Goal: Obtain resource: Obtain resource

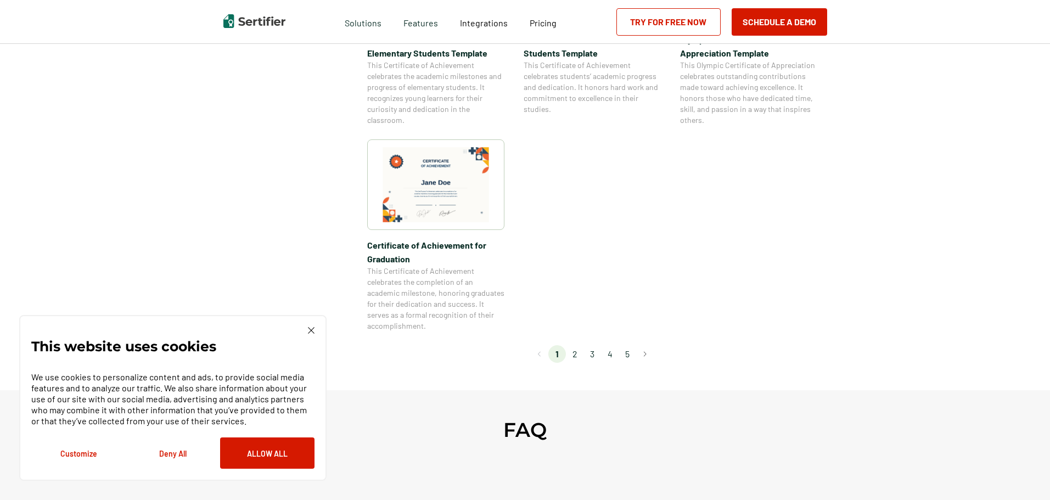
scroll to position [988, 0]
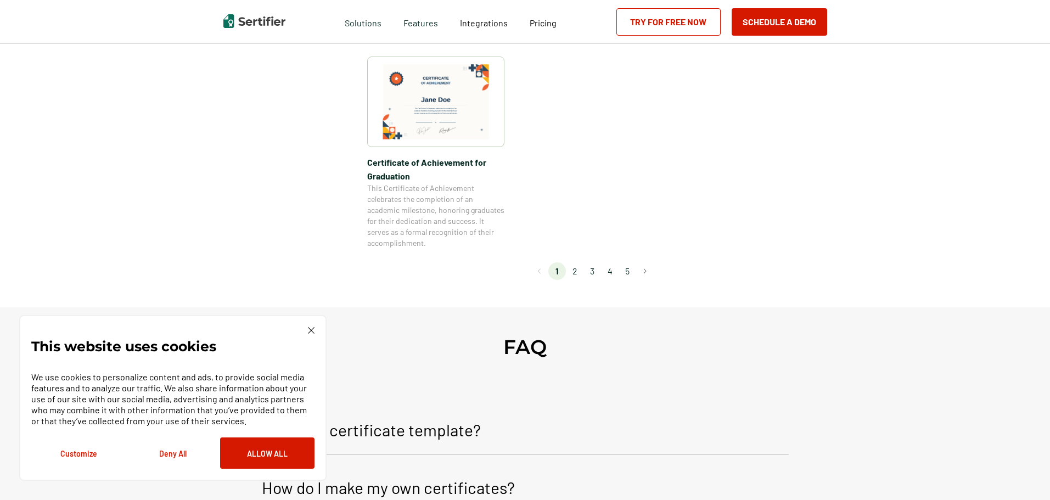
click at [578, 272] on li "2" at bounding box center [575, 271] width 18 height 18
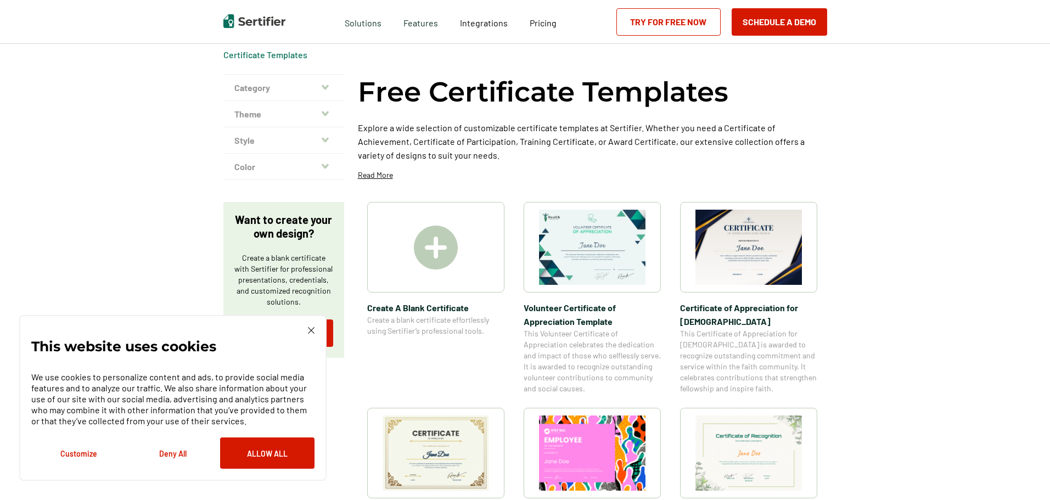
scroll to position [0, 0]
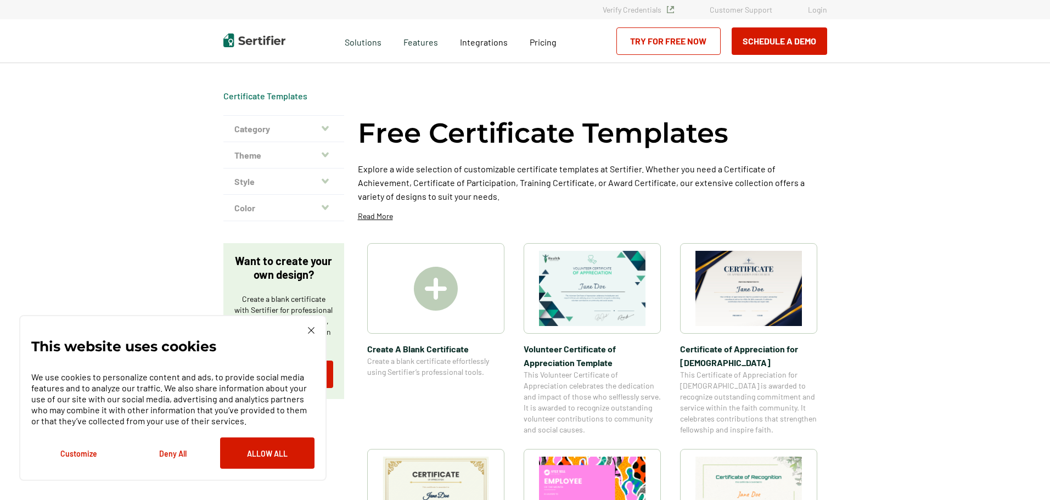
click at [311, 333] on img at bounding box center [311, 330] width 7 height 7
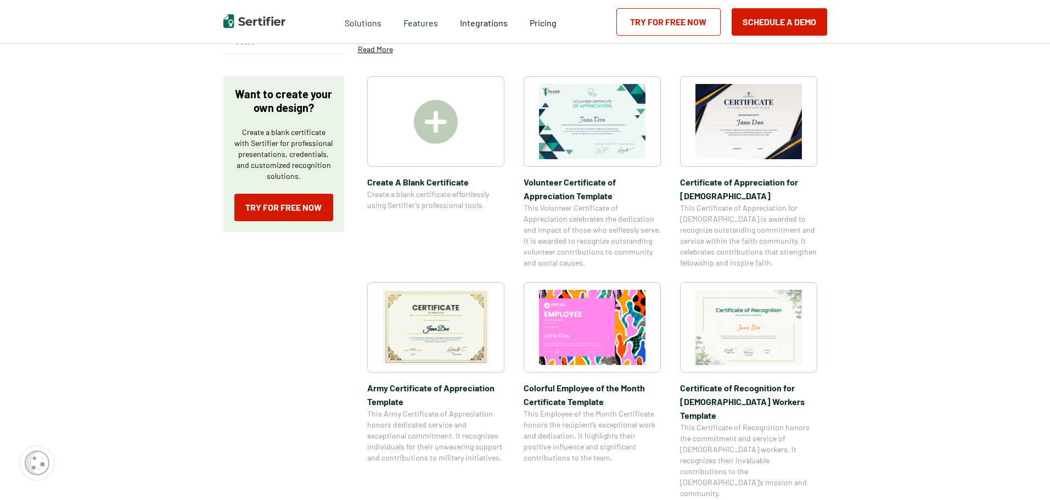
scroll to position [165, 0]
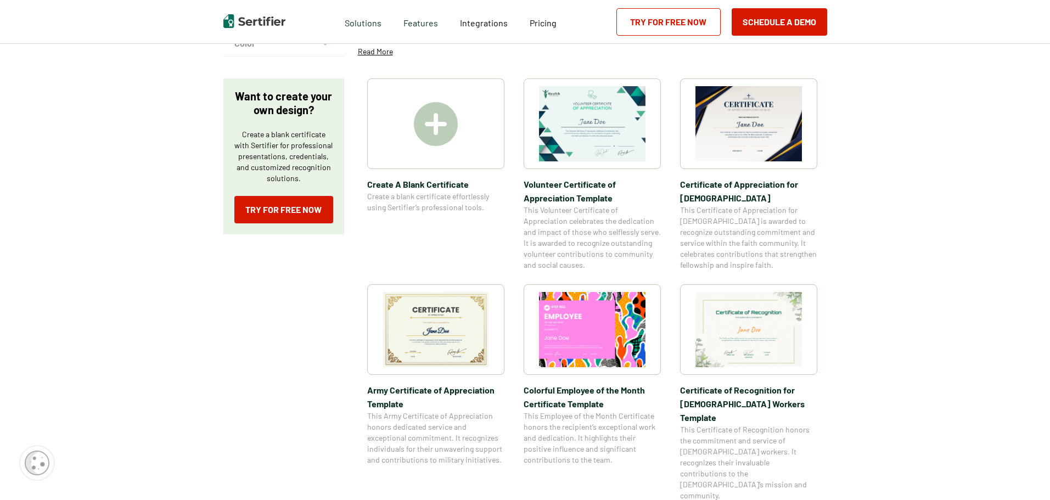
click at [742, 93] on img at bounding box center [749, 123] width 107 height 75
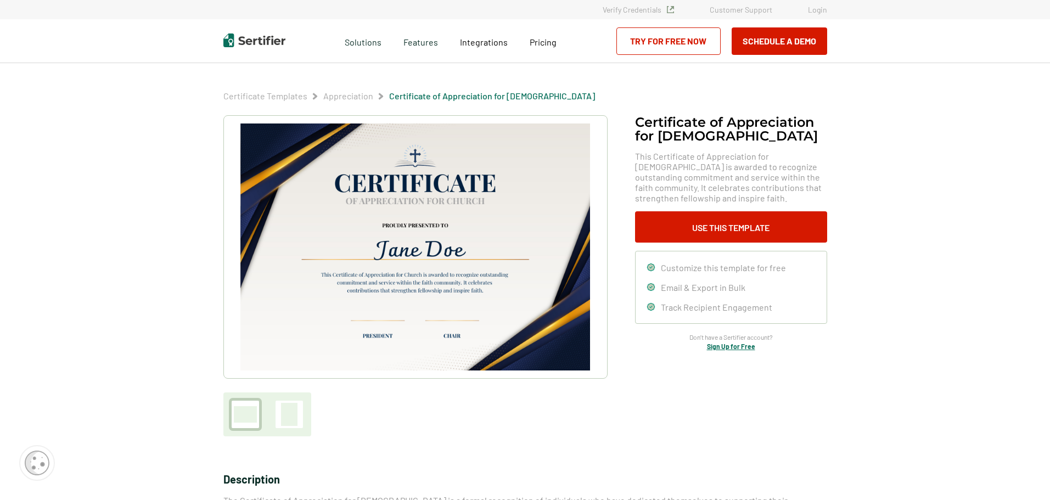
click at [424, 200] on img at bounding box center [414, 247] width 349 height 247
click at [720, 236] on button "Use This Template" at bounding box center [731, 226] width 192 height 31
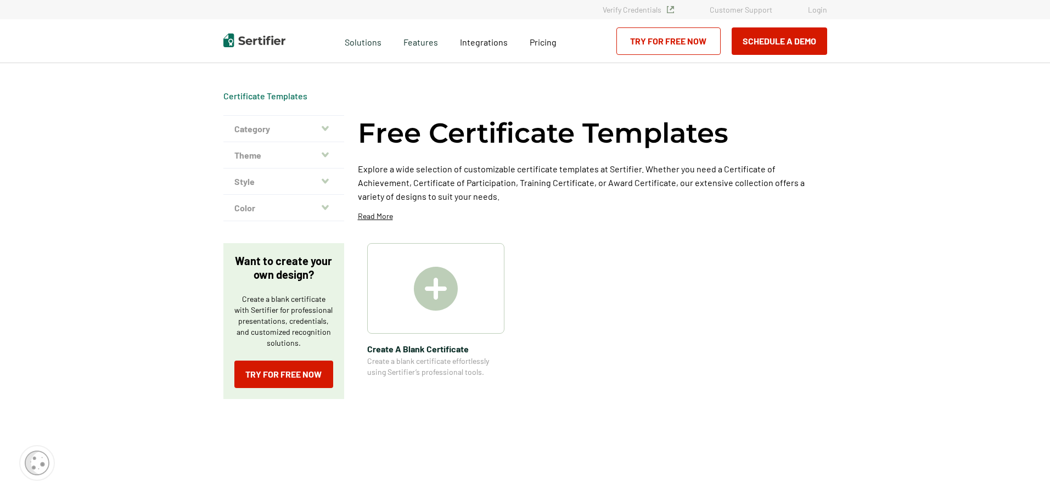
scroll to position [165, 0]
